Goal: Find specific fact: Find specific fact

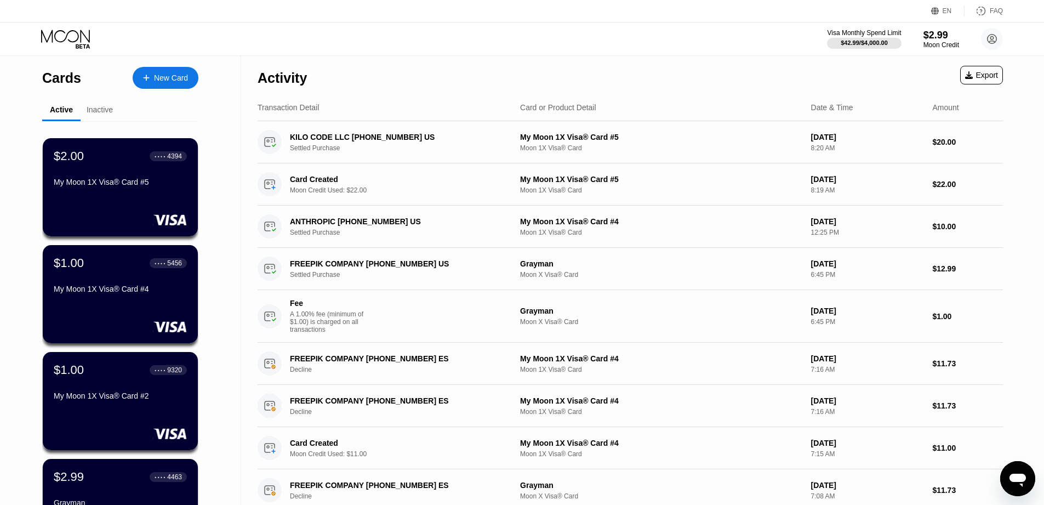
click at [726, 38] on div "Visa Monthly Spend Limit $42.99 / $4,000.00 $2.99 Moon Credit [PERSON_NAME] [PE…" at bounding box center [522, 38] width 1044 height 33
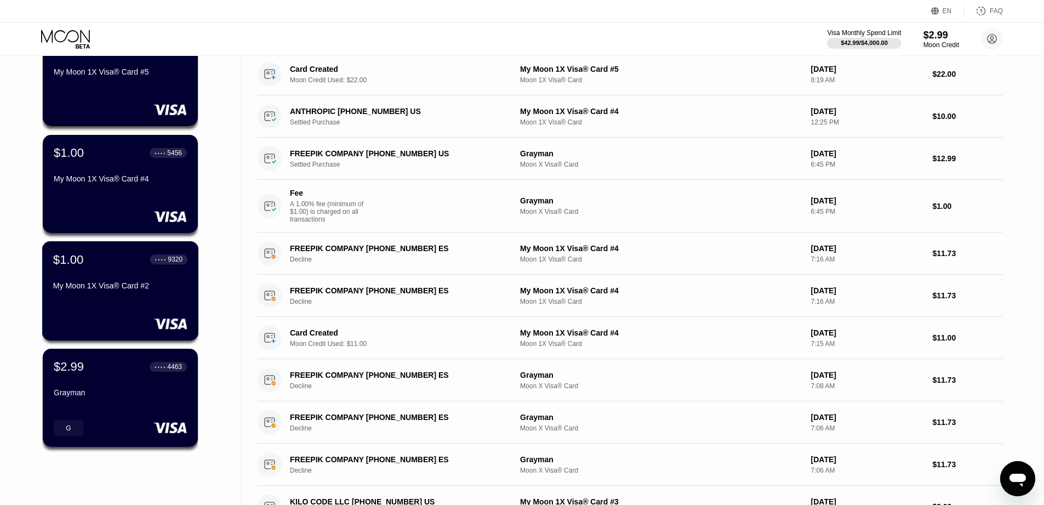
scroll to position [111, 0]
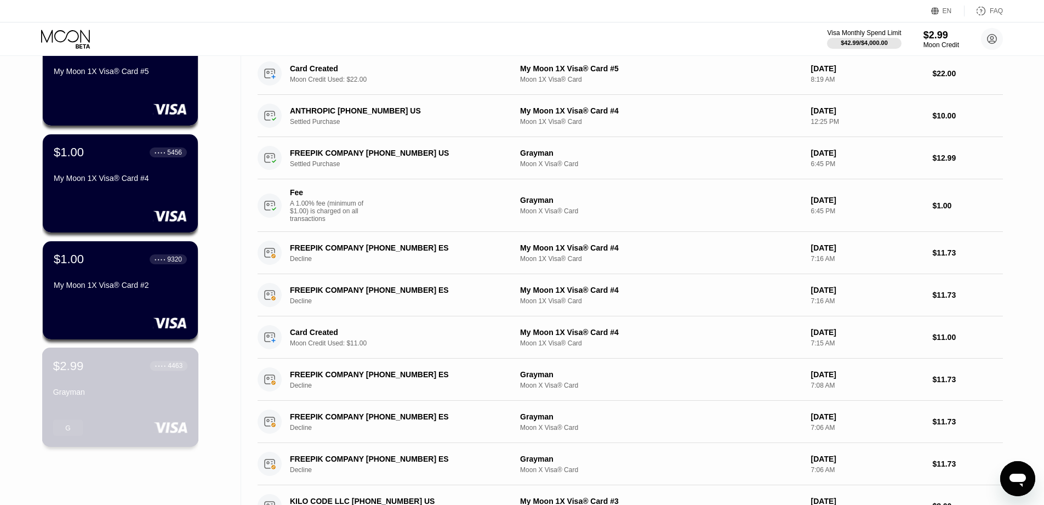
click at [104, 392] on div "Grayman" at bounding box center [120, 391] width 134 height 9
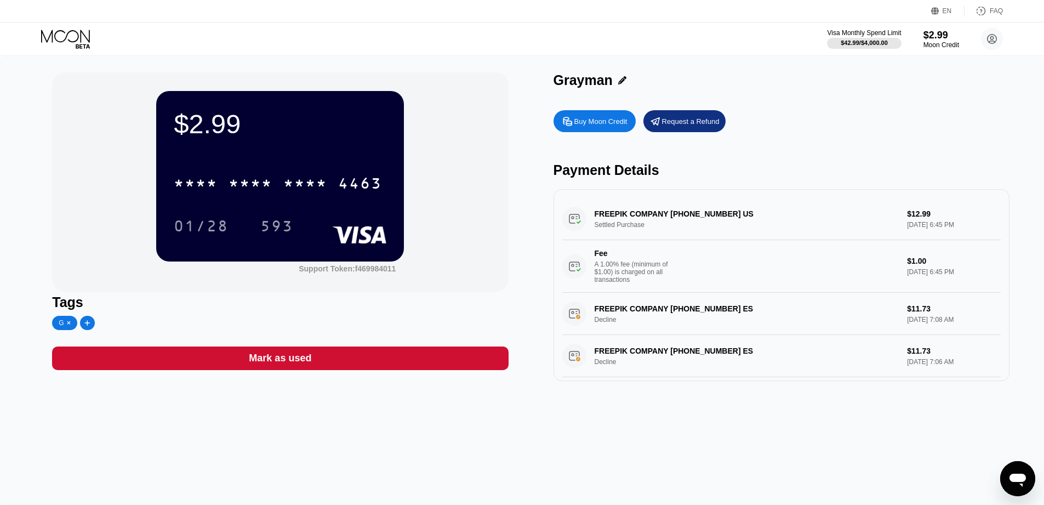
click at [318, 192] on div "* * * *" at bounding box center [305, 185] width 44 height 18
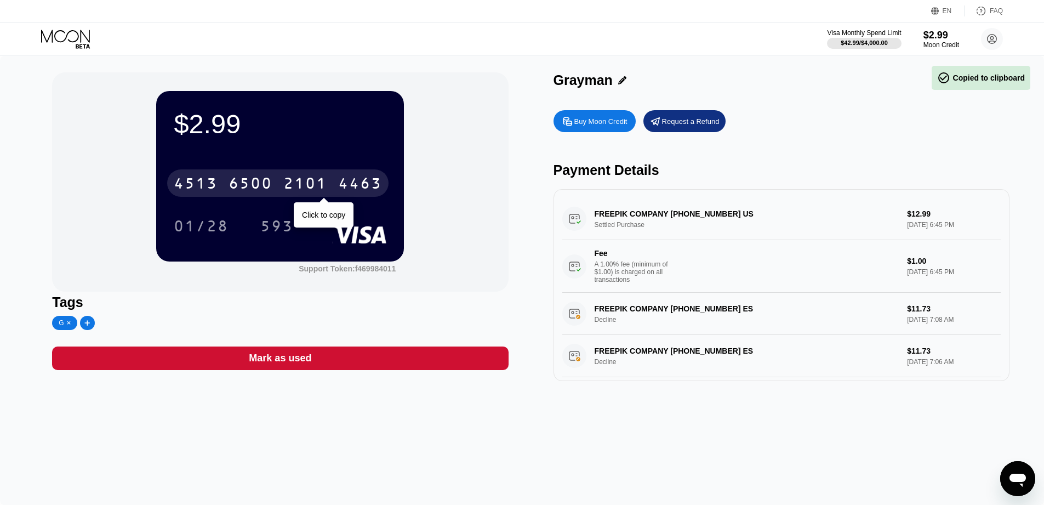
click at [323, 175] on div "[CREDIT_CARD_NUMBER]" at bounding box center [277, 182] width 221 height 27
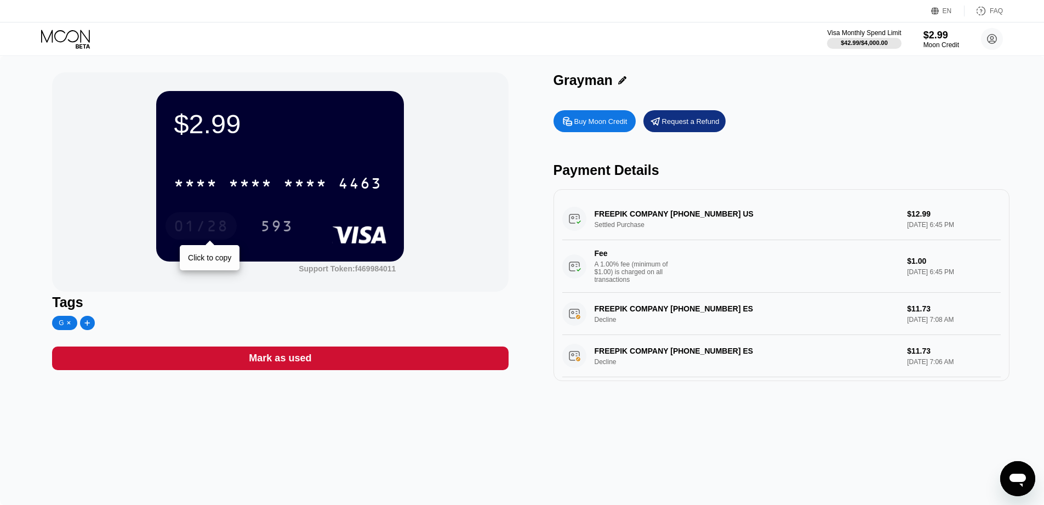
click at [207, 225] on div "01/28" at bounding box center [201, 228] width 55 height 18
